Goal: Information Seeking & Learning: Find specific fact

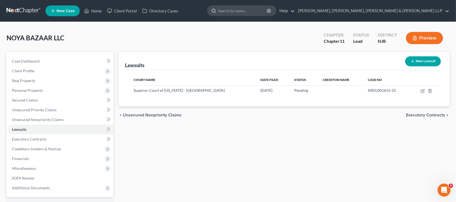
click at [267, 9] on input "search" at bounding box center [242, 11] width 49 height 10
type input "bombart"
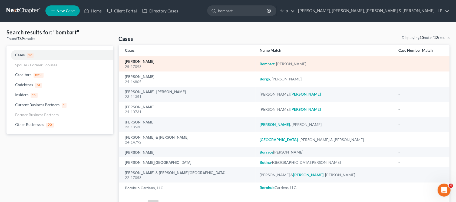
click at [149, 60] on link "[PERSON_NAME]" at bounding box center [139, 62] width 29 height 4
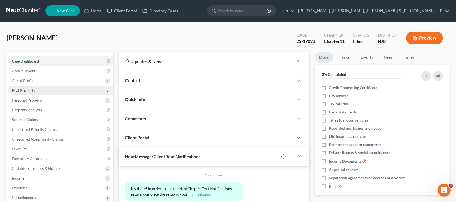
click at [35, 86] on span "Real Property" at bounding box center [61, 90] width 106 height 10
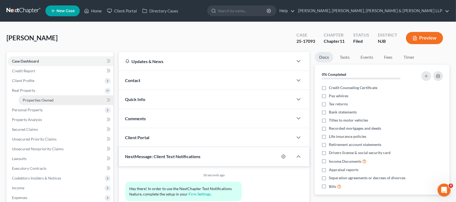
click at [39, 101] on span "Properties Owned" at bounding box center [38, 100] width 31 height 5
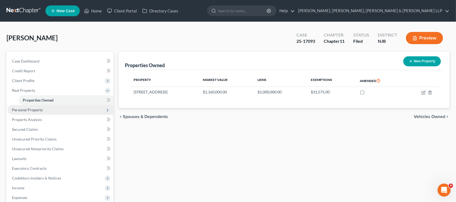
click at [38, 113] on span "Personal Property" at bounding box center [61, 110] width 106 height 10
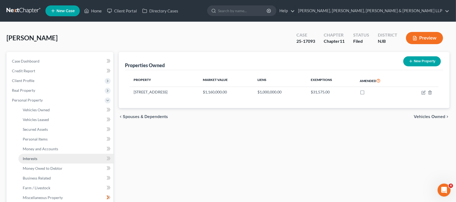
click at [39, 161] on link "Interests" at bounding box center [65, 159] width 95 height 10
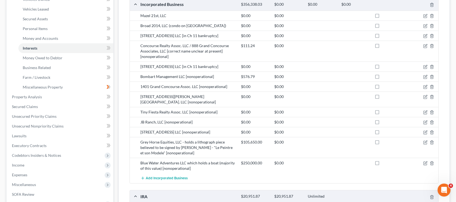
scroll to position [108, 0]
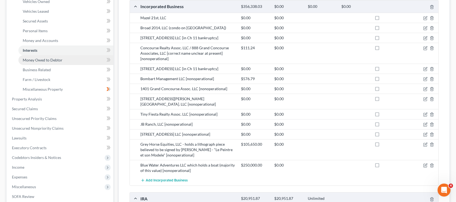
click at [61, 62] on link "Money Owed to Debtor" at bounding box center [65, 60] width 95 height 10
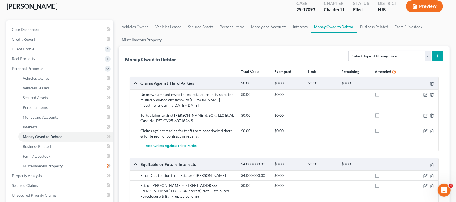
scroll to position [72, 0]
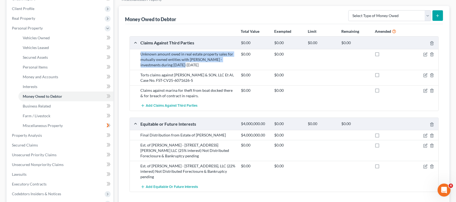
drag, startPoint x: 141, startPoint y: 55, endPoint x: 175, endPoint y: 66, distance: 36.1
click at [175, 66] on div "Unknown amount owed in real estate property sales for mutually owned entities w…" at bounding box center [188, 59] width 100 height 16
copy div "Unknown amount owed in real estate property sales for mutually owned entities w…"
click at [46, 84] on link "Interests" at bounding box center [65, 87] width 95 height 10
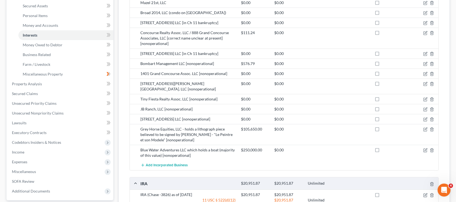
scroll to position [108, 0]
